Goal: Task Accomplishment & Management: Complete application form

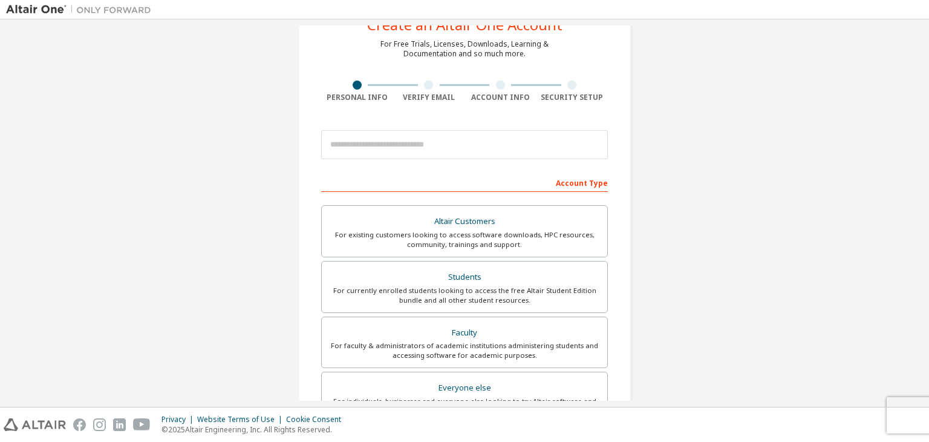
scroll to position [47, 0]
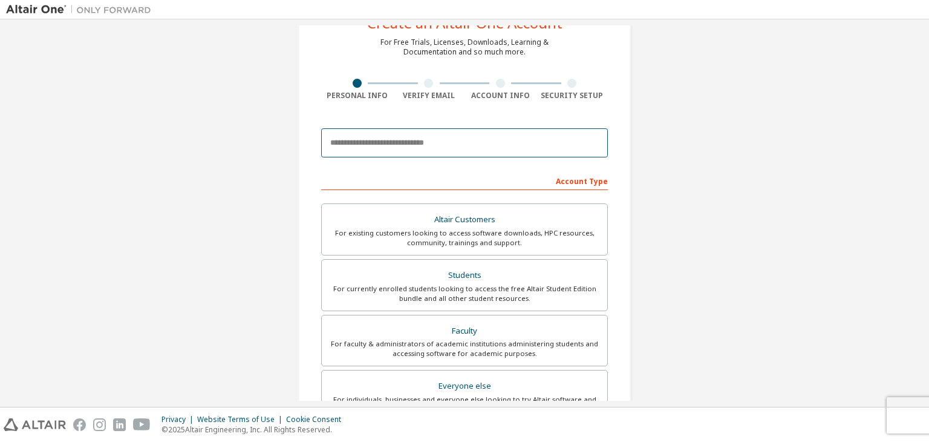
click at [490, 137] on input "email" at bounding box center [464, 142] width 287 height 29
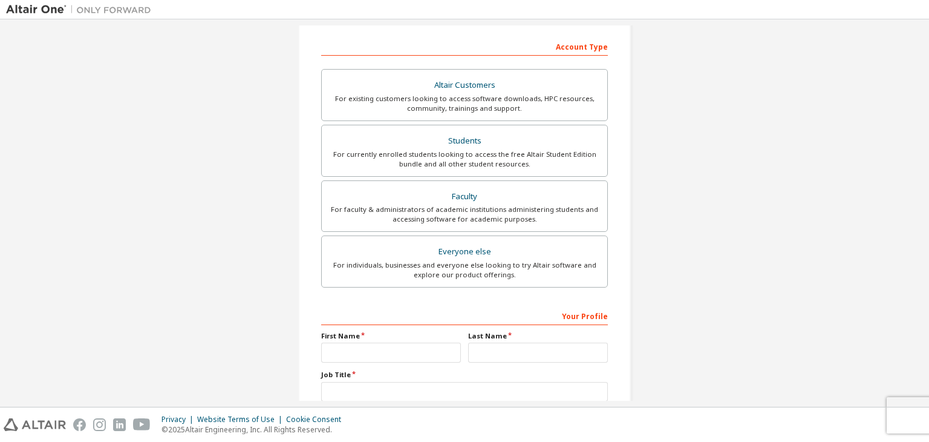
scroll to position [186, 0]
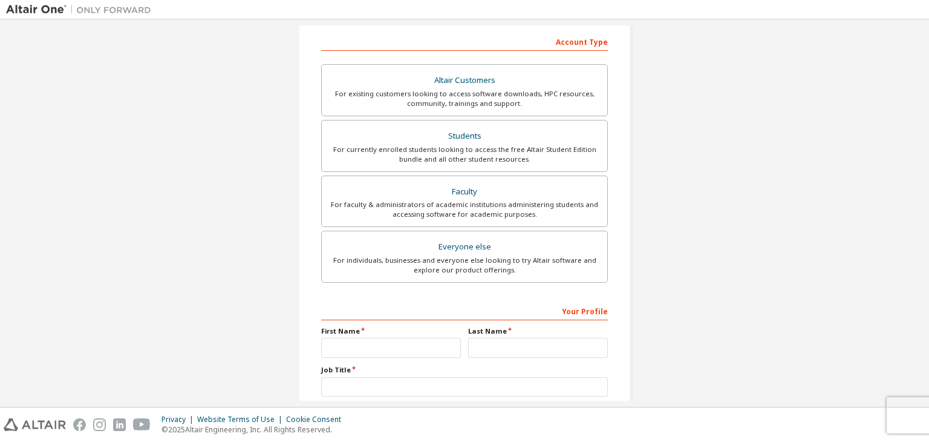
type input "**********"
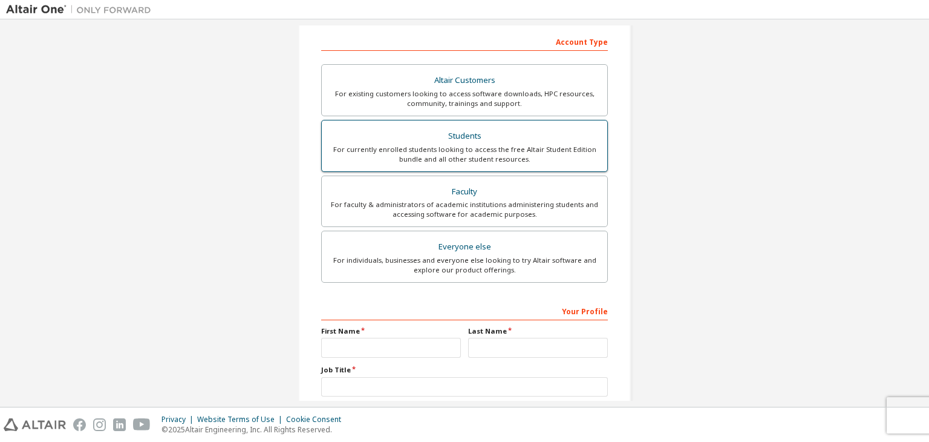
click at [487, 145] on div "For currently enrolled students looking to access the free Altair Student Editi…" at bounding box center [464, 154] width 271 height 19
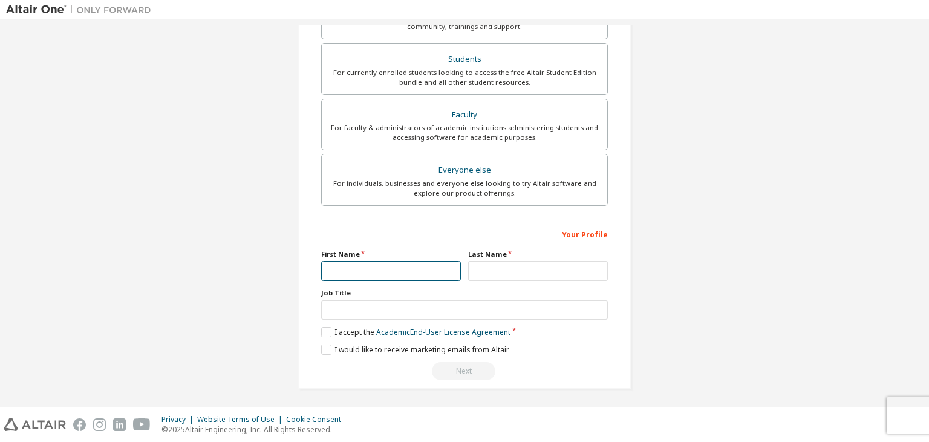
click at [413, 267] on input "text" at bounding box center [391, 271] width 140 height 20
type input "*******"
click at [540, 288] on label "Job Title" at bounding box center [464, 293] width 287 height 10
click at [528, 273] on input "text" at bounding box center [538, 271] width 140 height 20
type input "*****"
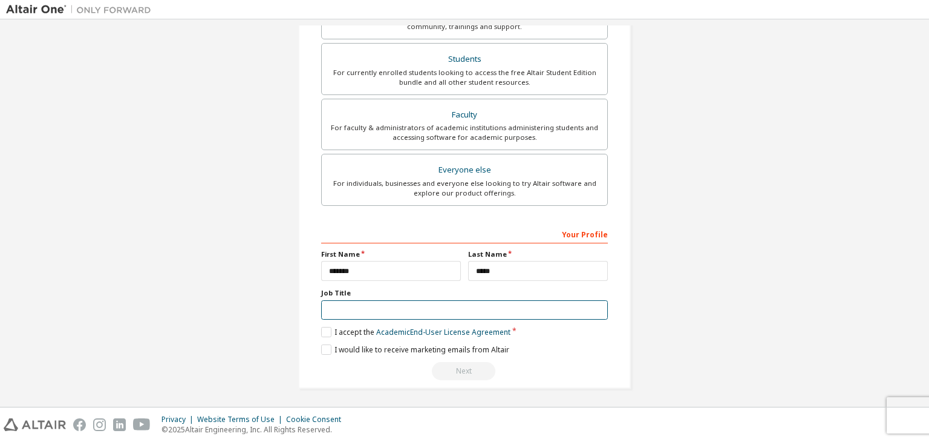
click at [428, 312] on input "text" at bounding box center [464, 310] width 287 height 20
click at [324, 336] on div "Your Profile First Name ******* Last Name ***** Job Title Please provide State/…" at bounding box center [464, 302] width 287 height 157
click at [324, 330] on label "I accept the Academic End-User License Agreement" at bounding box center [415, 332] width 189 height 10
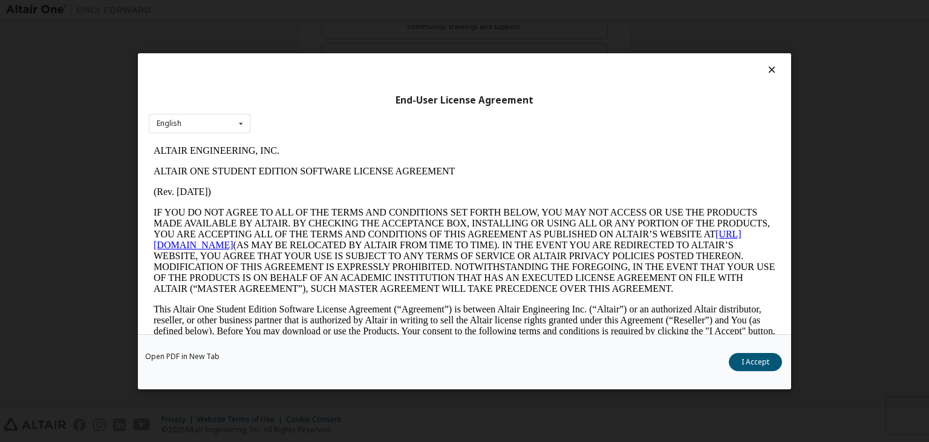
scroll to position [0, 0]
click at [229, 104] on div "End-User License Agreement" at bounding box center [465, 100] width 632 height 12
click at [229, 123] on div "English English" at bounding box center [200, 123] width 102 height 20
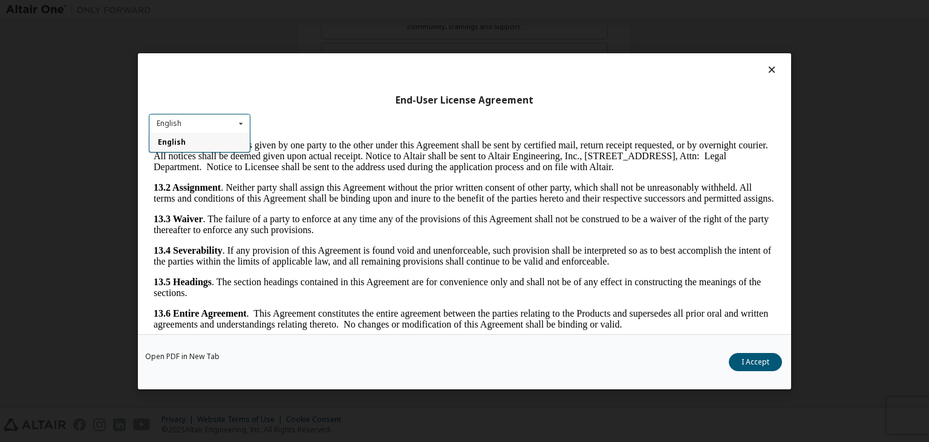
scroll to position [19, 0]
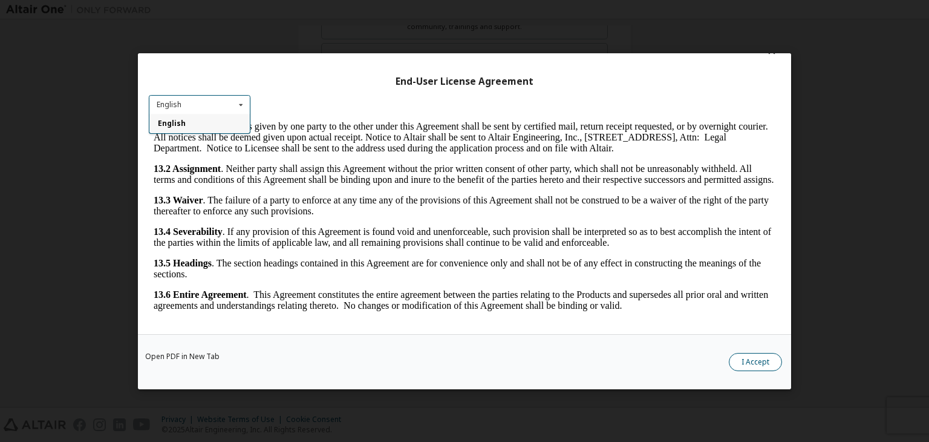
click at [759, 365] on button "I Accept" at bounding box center [755, 362] width 53 height 18
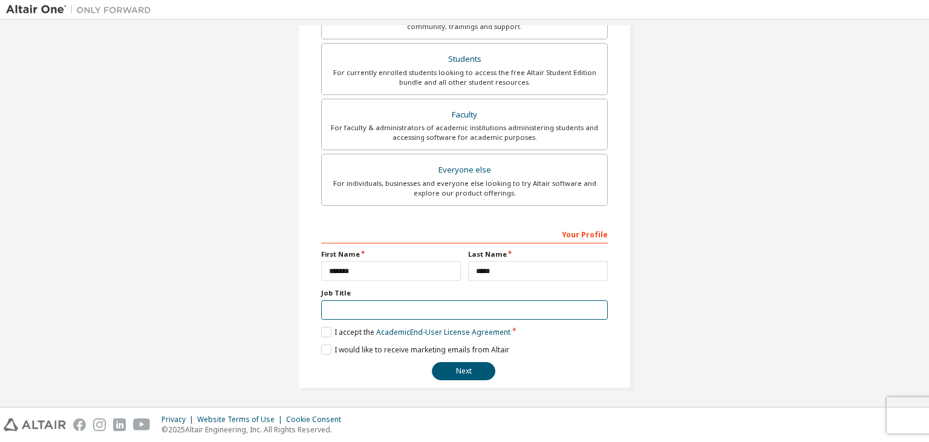
click at [496, 311] on input "text" at bounding box center [464, 310] width 287 height 20
click at [477, 364] on button "Next" at bounding box center [464, 371] width 64 height 18
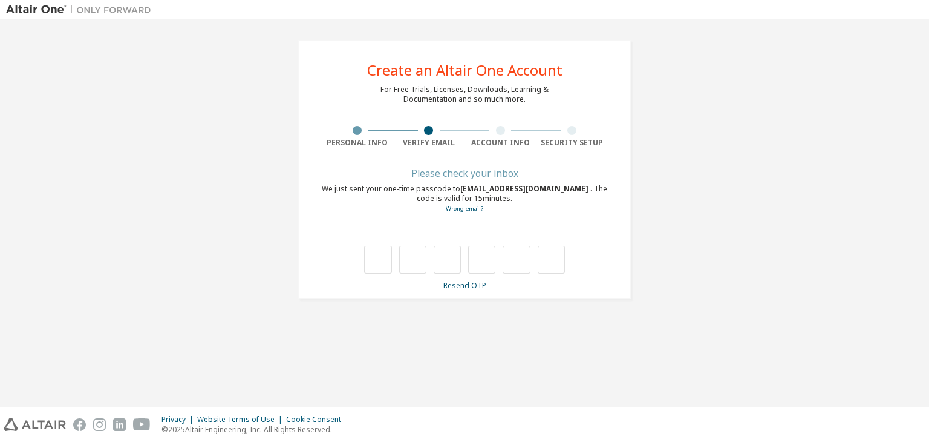
scroll to position [0, 0]
type input "*"
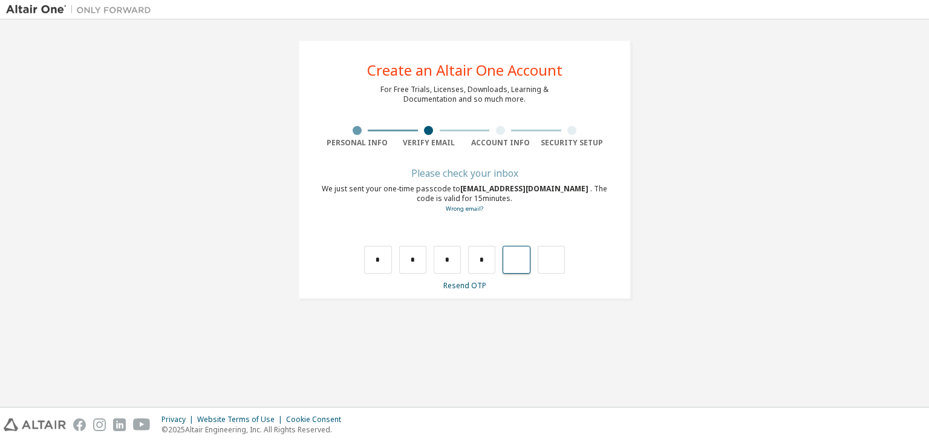
type input "*"
